Goal: Browse casually: Explore the website without a specific task or goal

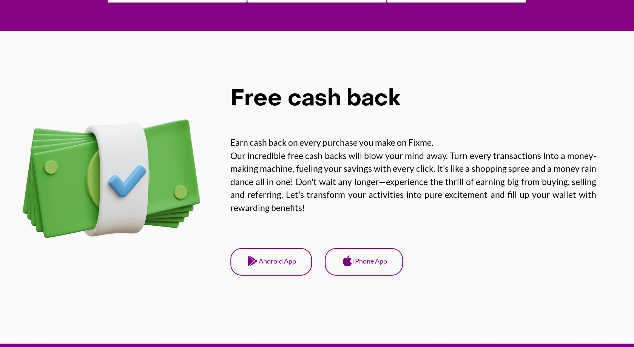
scroll to position [867, 0]
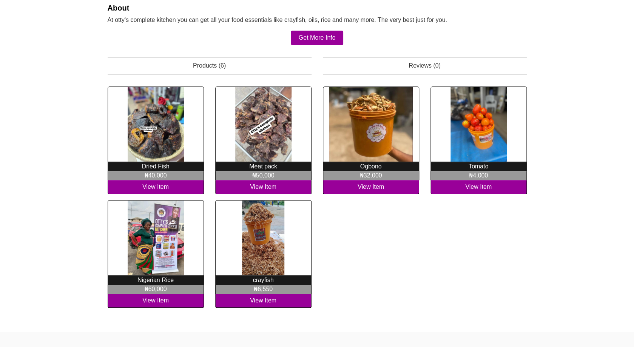
scroll to position [143, 0]
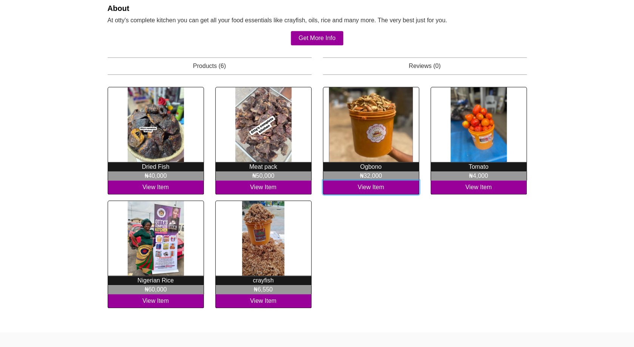
click at [204, 188] on link "View Item" at bounding box center [156, 188] width 96 height 14
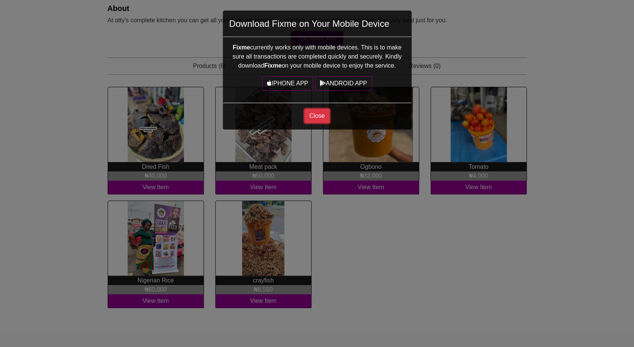
click at [319, 117] on button "Close" at bounding box center [316, 116] width 25 height 14
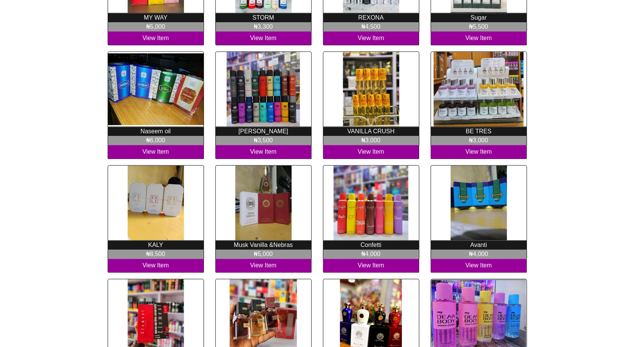
scroll to position [336, 0]
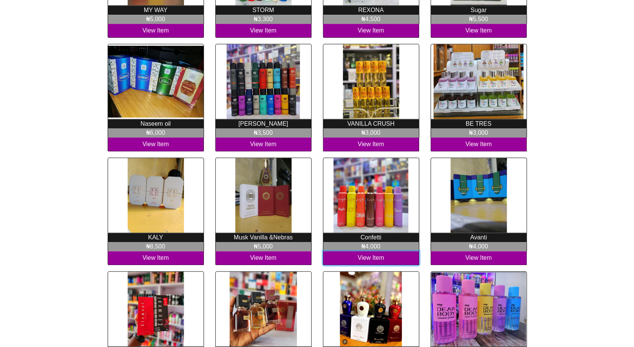
click at [204, 38] on link "View Item" at bounding box center [156, 31] width 96 height 14
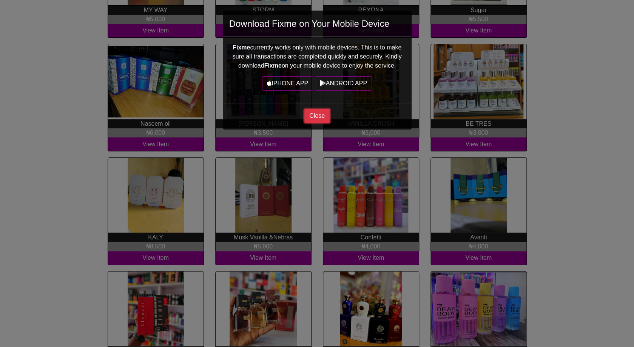
click at [313, 115] on button "Close" at bounding box center [316, 116] width 25 height 14
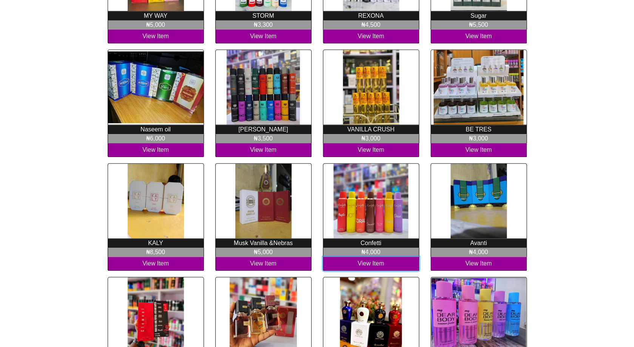
scroll to position [329, 0]
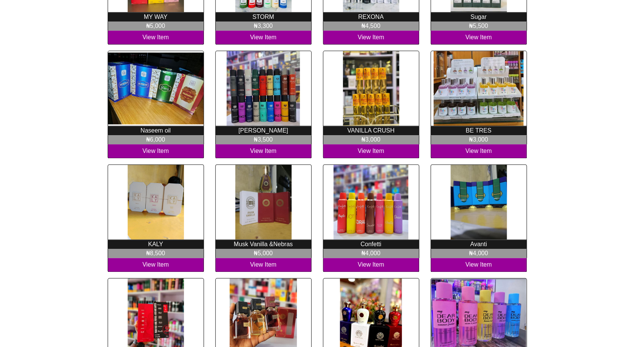
click at [161, 100] on div at bounding box center [156, 89] width 96 height 76
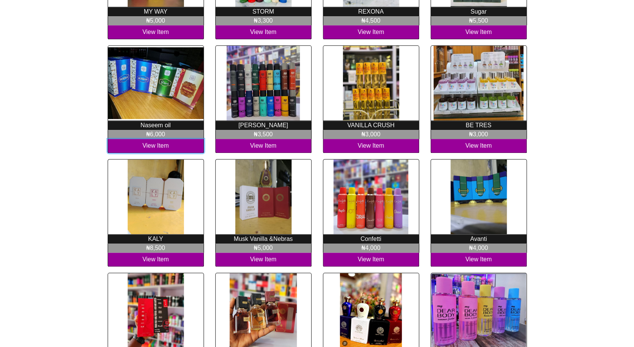
scroll to position [483, 0]
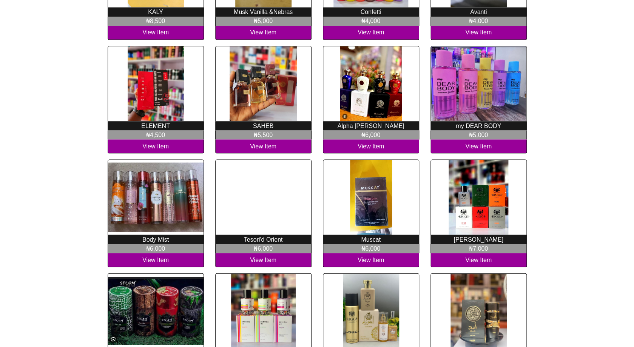
scroll to position [585, 0]
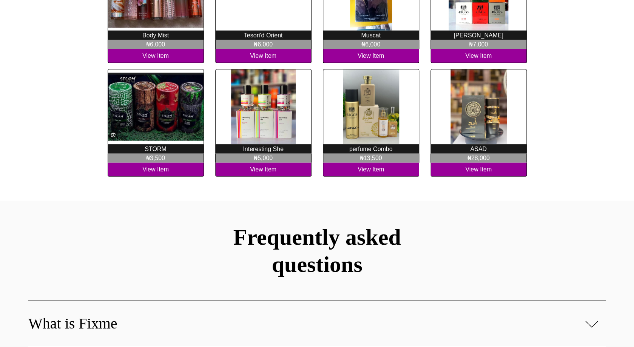
scroll to position [693, 0]
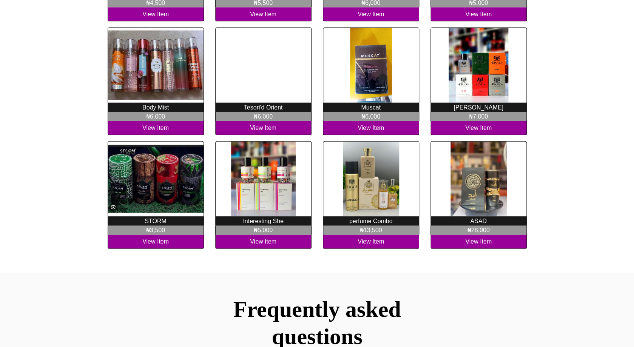
click at [284, 85] on div at bounding box center [263, 66] width 96 height 76
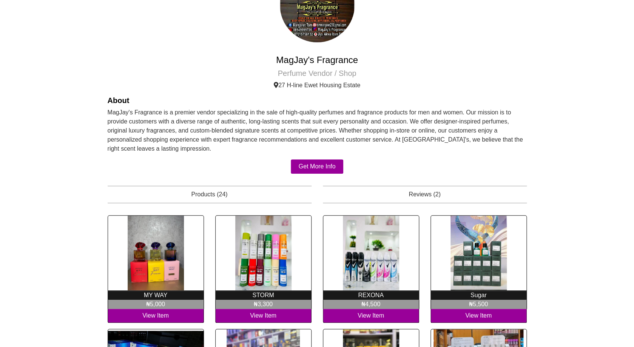
scroll to position [39, 0]
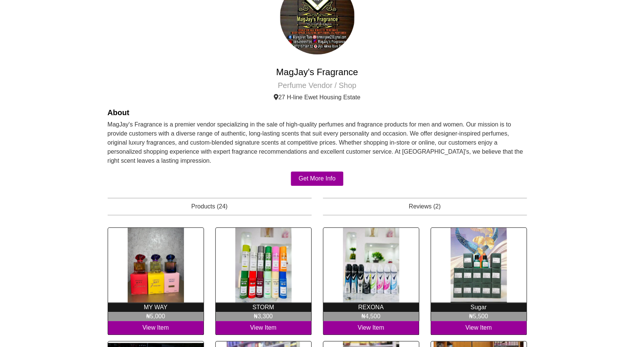
click at [299, 76] on h4 "MagJay's Fragrance" at bounding box center [317, 72] width 419 height 11
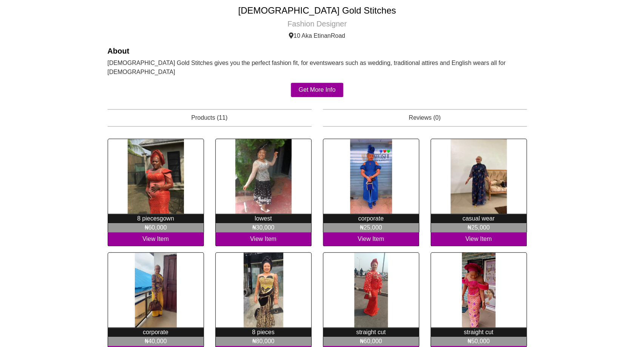
scroll to position [102, 0]
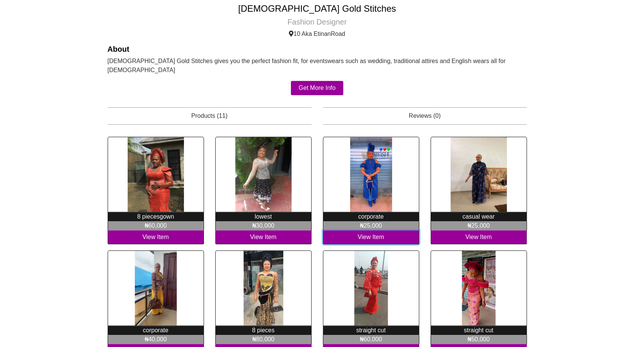
click at [204, 230] on link "View Item" at bounding box center [156, 237] width 96 height 14
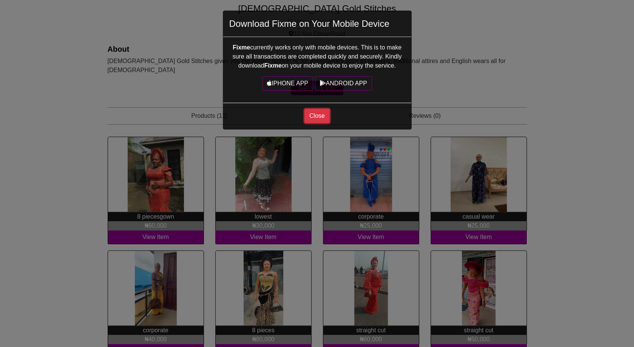
click at [316, 120] on button "Close" at bounding box center [316, 116] width 25 height 14
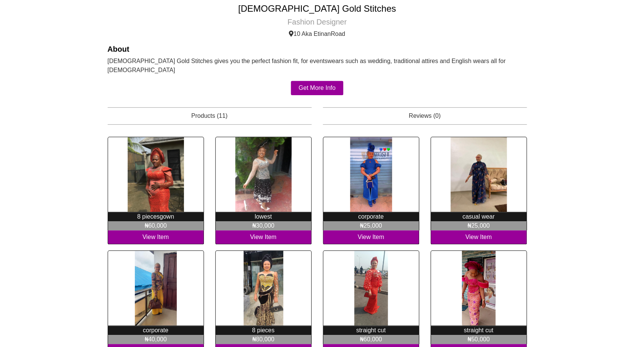
click at [316, 9] on h4 "[DEMOGRAPHIC_DATA] Gold Stitches" at bounding box center [317, 8] width 419 height 11
click at [316, 9] on h4 "Lady Gold Stitches" at bounding box center [317, 8] width 419 height 11
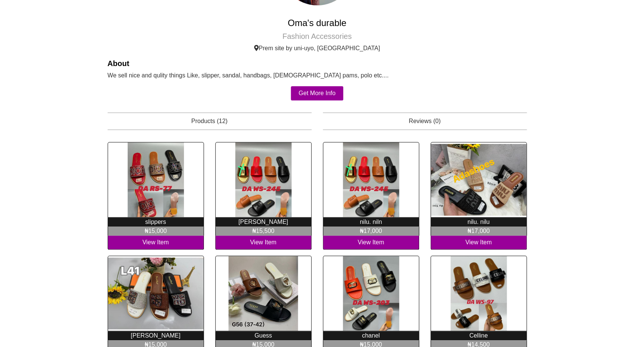
scroll to position [94, 0]
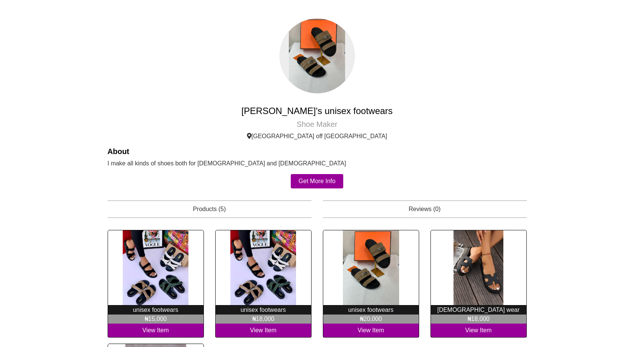
scroll to position [63, 0]
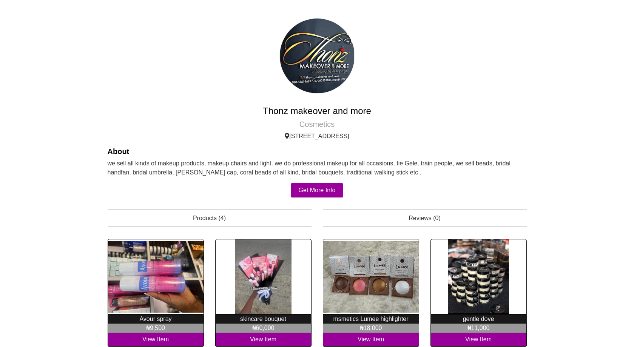
scroll to position [171, 0]
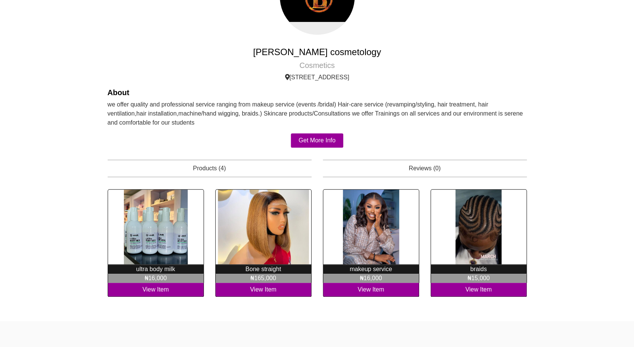
scroll to position [56, 0]
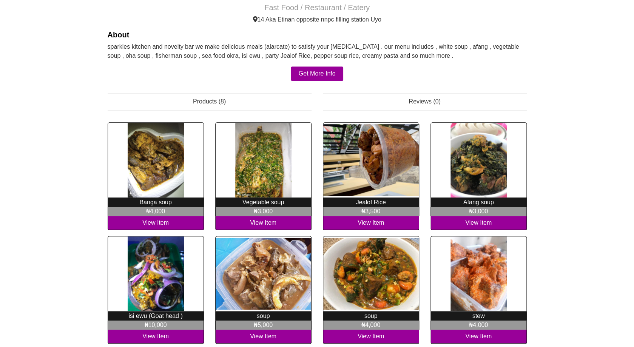
scroll to position [88, 0]
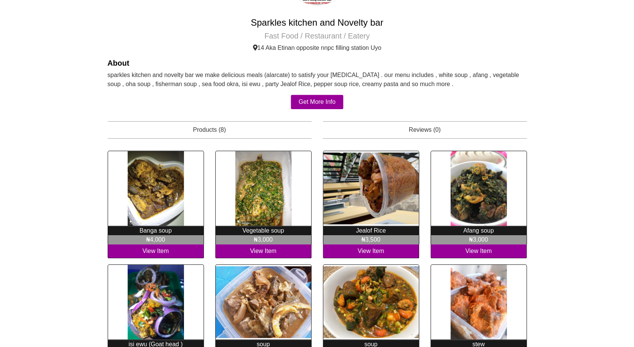
click at [313, 25] on h4 "Sparkles kitchen and Novelty bar" at bounding box center [317, 22] width 419 height 11
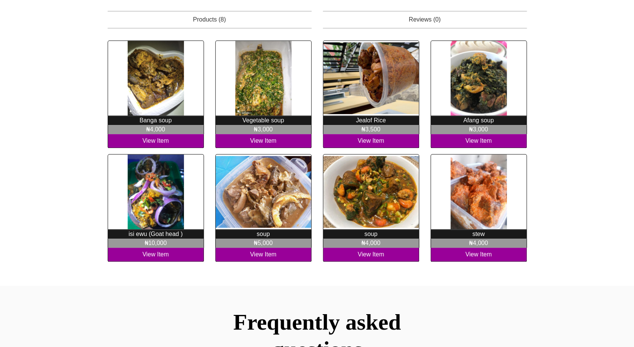
scroll to position [191, 0]
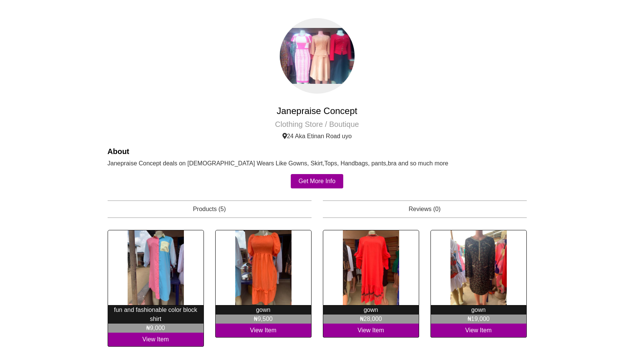
scroll to position [144, 0]
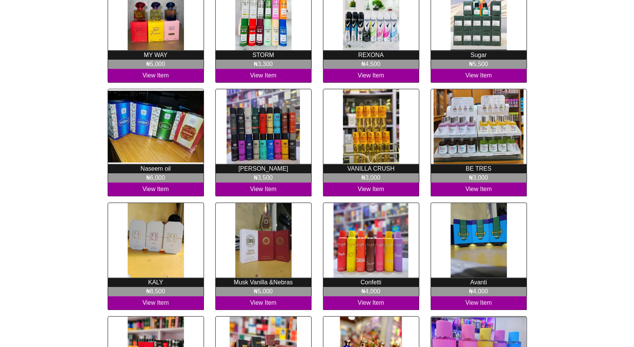
scroll to position [324, 0]
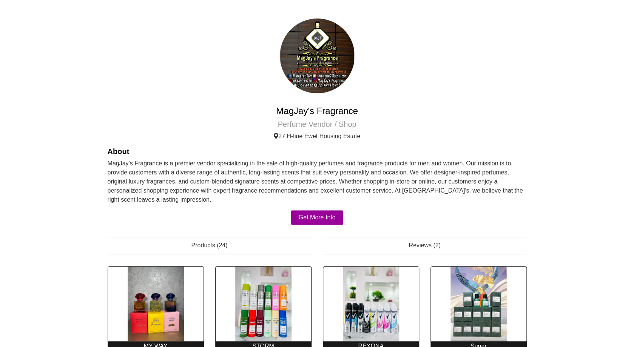
click at [318, 108] on h4 "MagJay's Fragrance" at bounding box center [317, 111] width 419 height 11
click at [318, 109] on h4 "MagJay's Fragrance" at bounding box center [317, 111] width 419 height 11
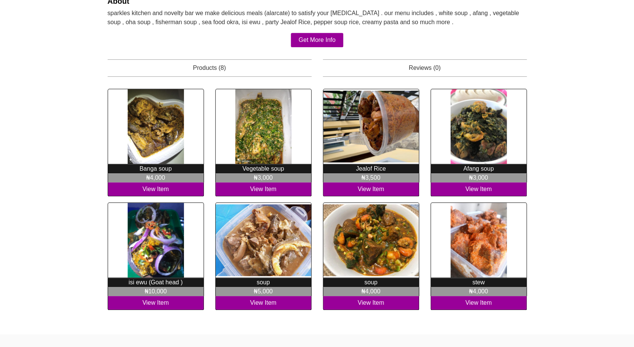
scroll to position [132, 0]
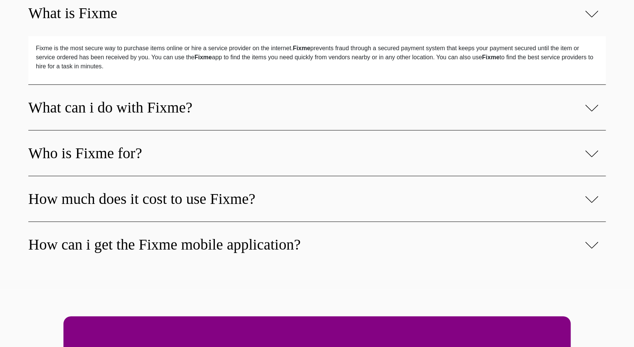
scroll to position [579, 0]
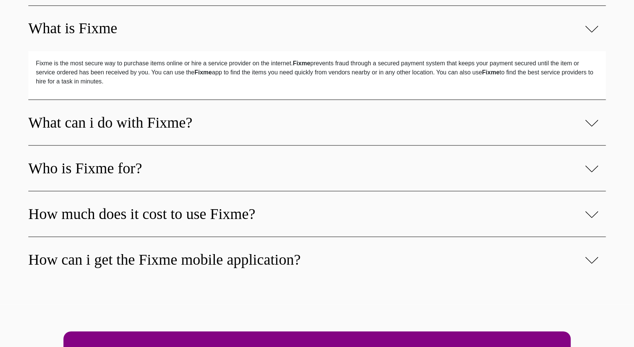
click at [580, 34] on div "What is Fixme" at bounding box center [316, 29] width 577 height 46
click at [597, 29] on img at bounding box center [591, 29] width 13 height 9
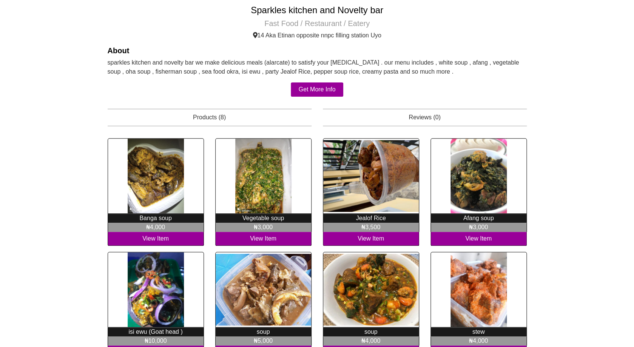
scroll to position [91, 0]
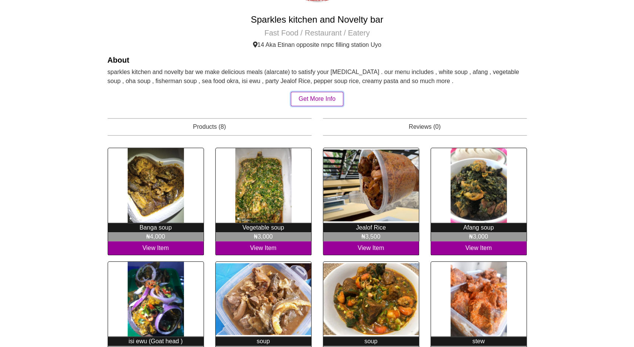
click at [315, 100] on link "Get More Info" at bounding box center [317, 99] width 53 height 14
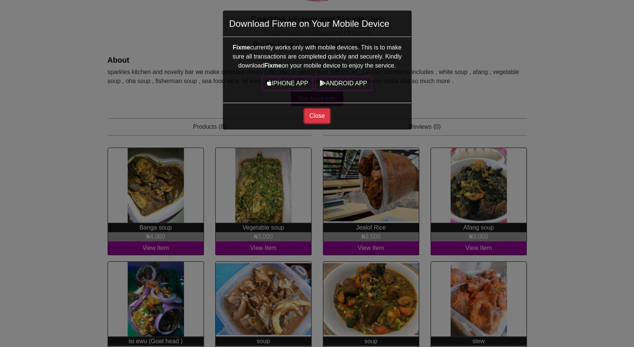
click at [321, 114] on button "Close" at bounding box center [316, 116] width 25 height 14
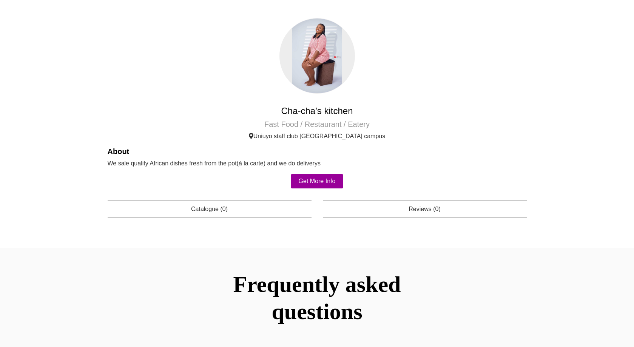
scroll to position [16, 0]
